Goal: Transaction & Acquisition: Purchase product/service

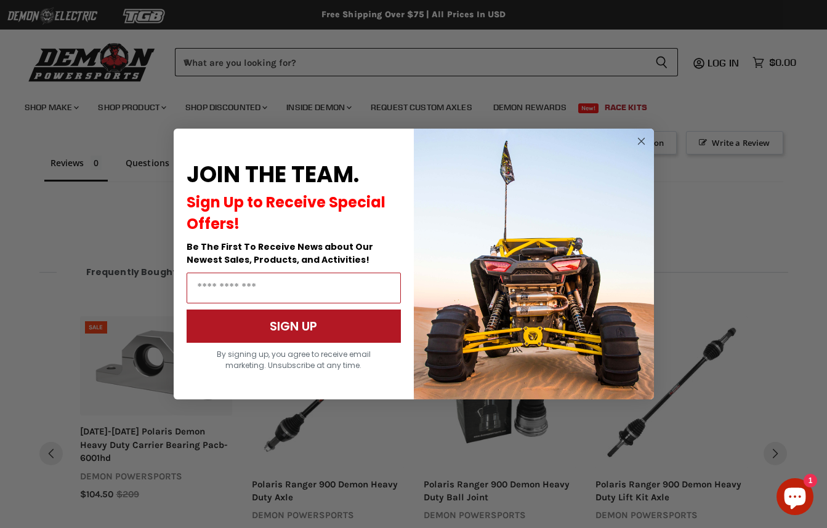
scroll to position [914, 0]
